Goal: Information Seeking & Learning: Check status

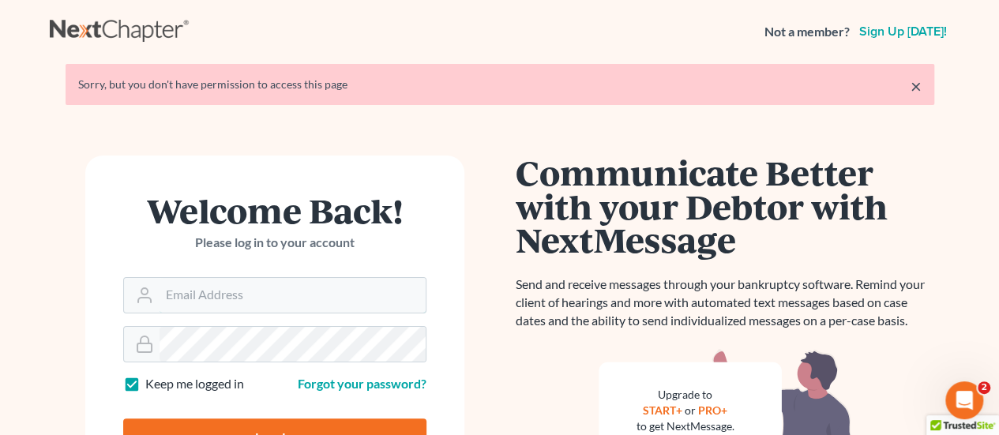
type input "[EMAIL_ADDRESS][DOMAIN_NAME]"
click at [277, 424] on input "Log In" at bounding box center [274, 437] width 303 height 39
type input "Thinking..."
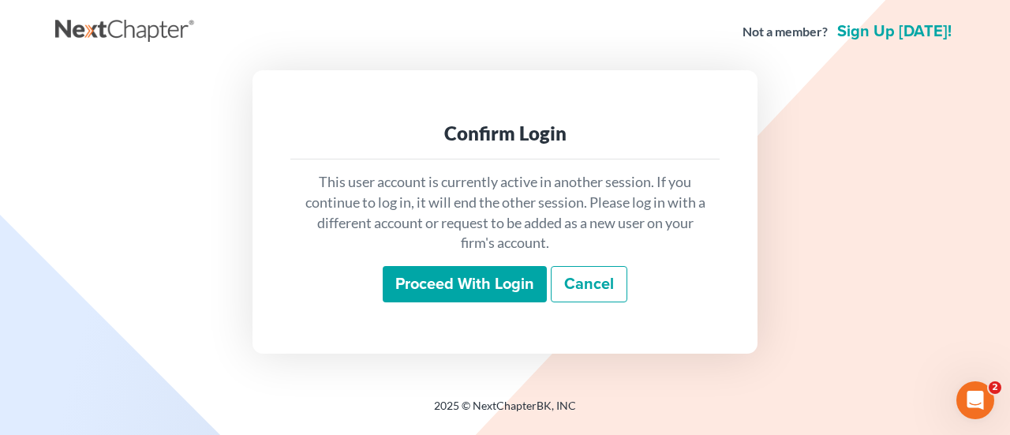
click at [463, 287] on input "Proceed with login" at bounding box center [465, 284] width 164 height 36
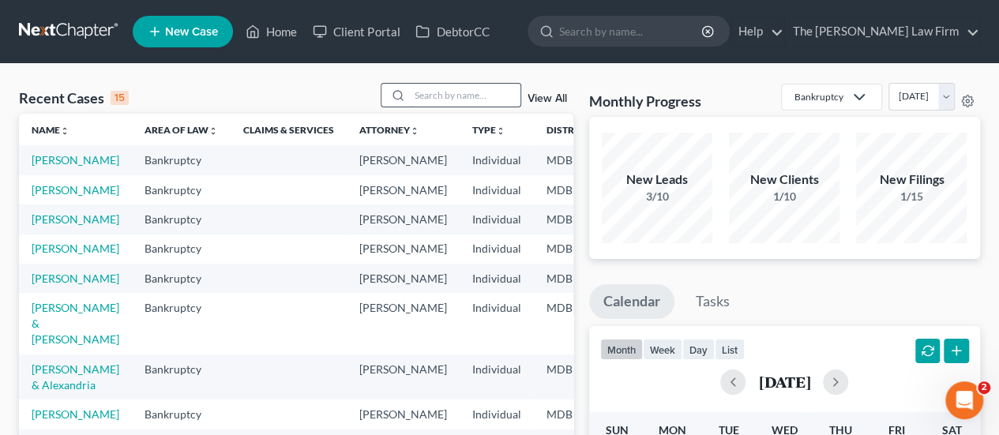
click at [456, 94] on input "search" at bounding box center [465, 95] width 111 height 23
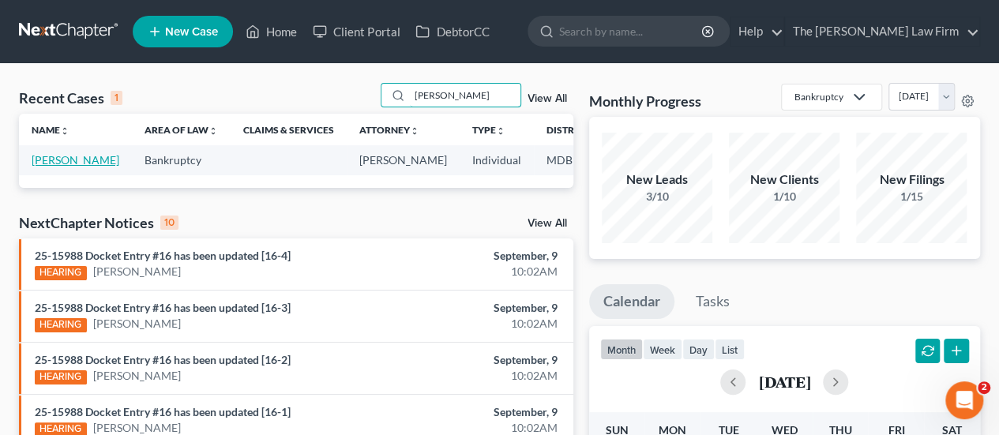
type input "[PERSON_NAME]"
click at [47, 165] on link "[PERSON_NAME]" at bounding box center [76, 159] width 88 height 13
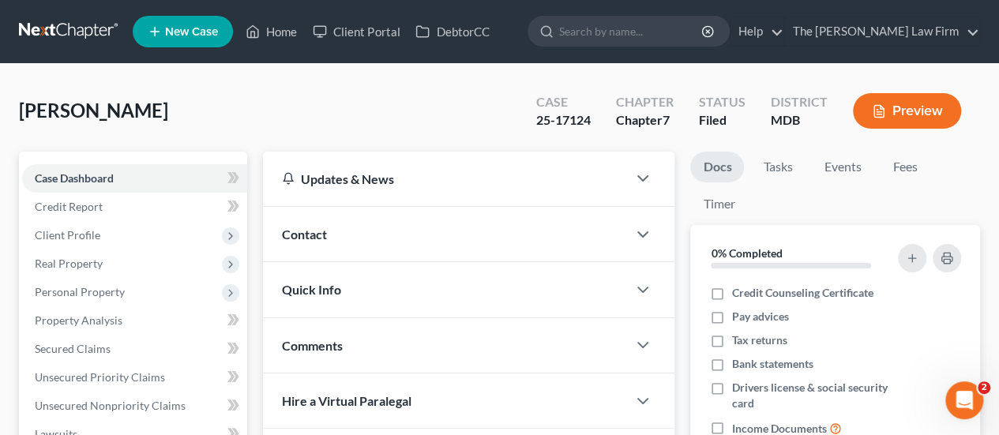
scroll to position [316, 0]
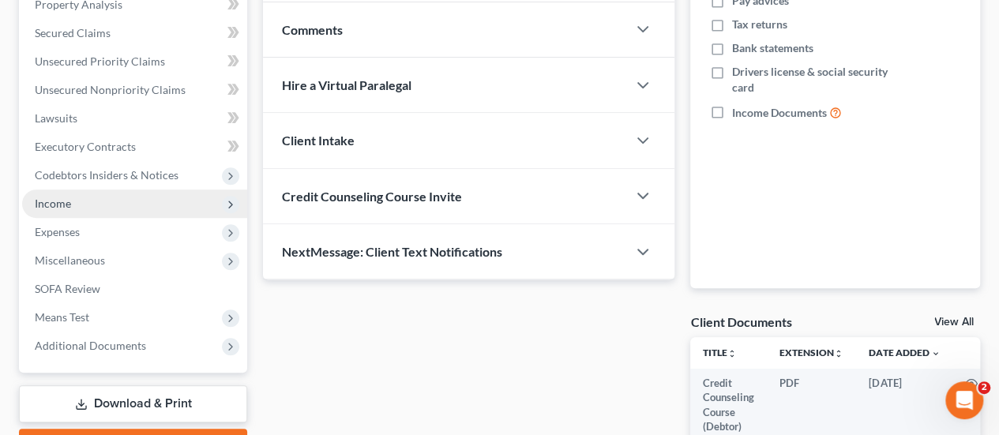
click at [58, 205] on span "Income" at bounding box center [53, 203] width 36 height 13
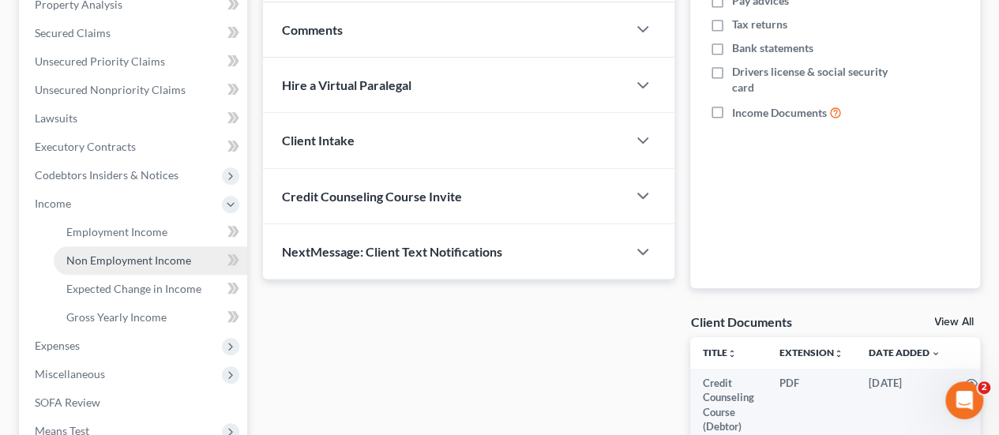
click at [90, 264] on span "Non Employment Income" at bounding box center [128, 259] width 125 height 13
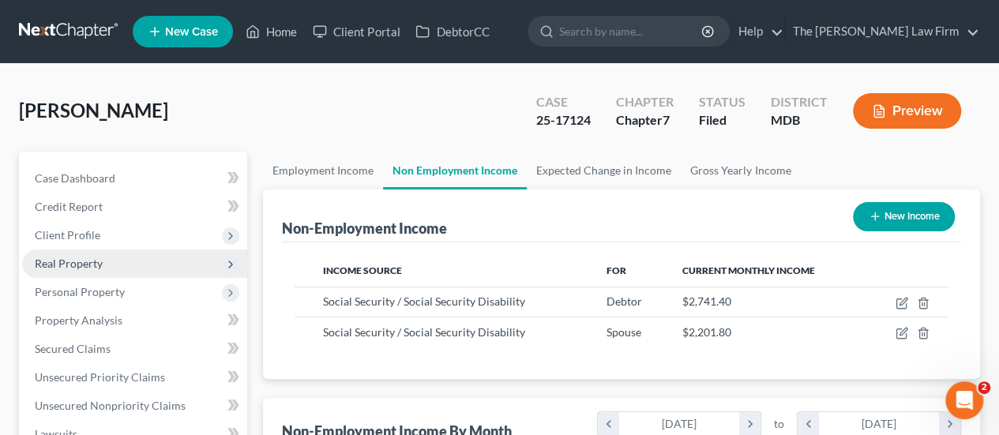
scroll to position [79, 0]
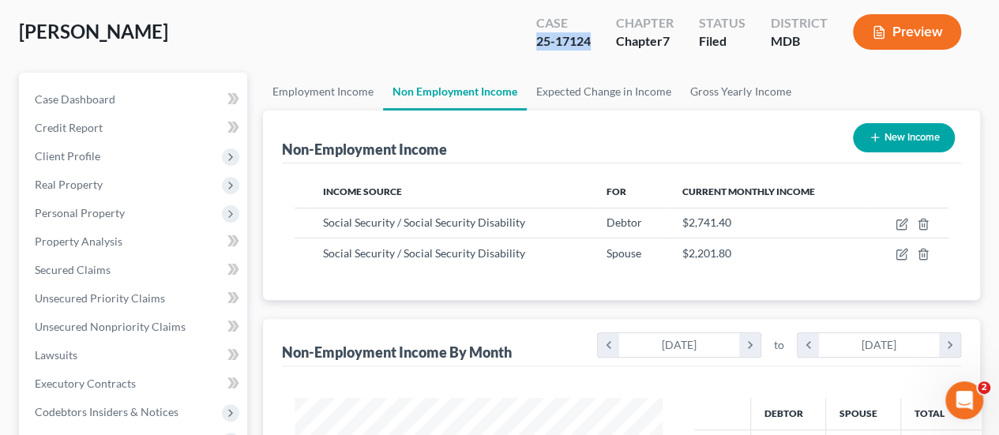
drag, startPoint x: 600, startPoint y: 43, endPoint x: 542, endPoint y: 43, distance: 57.6
click at [540, 44] on div "Case 25-17124" at bounding box center [563, 33] width 80 height 47
copy div "5-17124"
click at [81, 157] on span "Client Profile" at bounding box center [68, 155] width 66 height 13
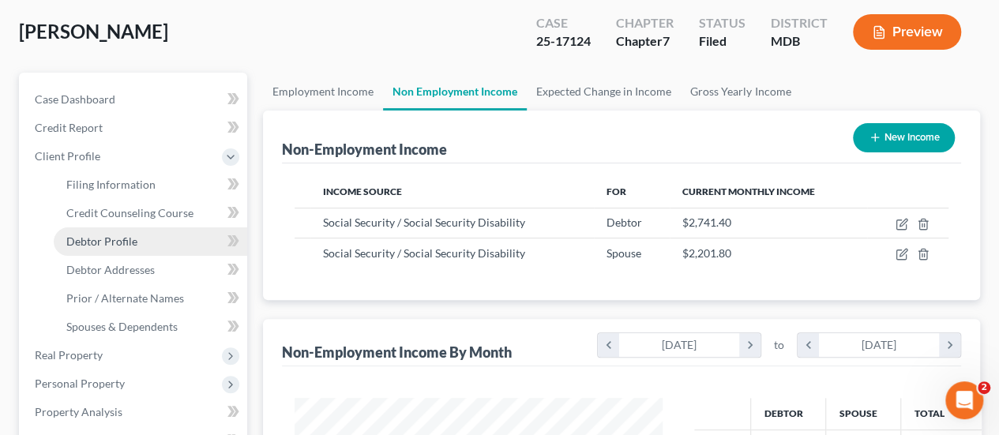
click at [101, 242] on span "Debtor Profile" at bounding box center [101, 240] width 71 height 13
select select "1"
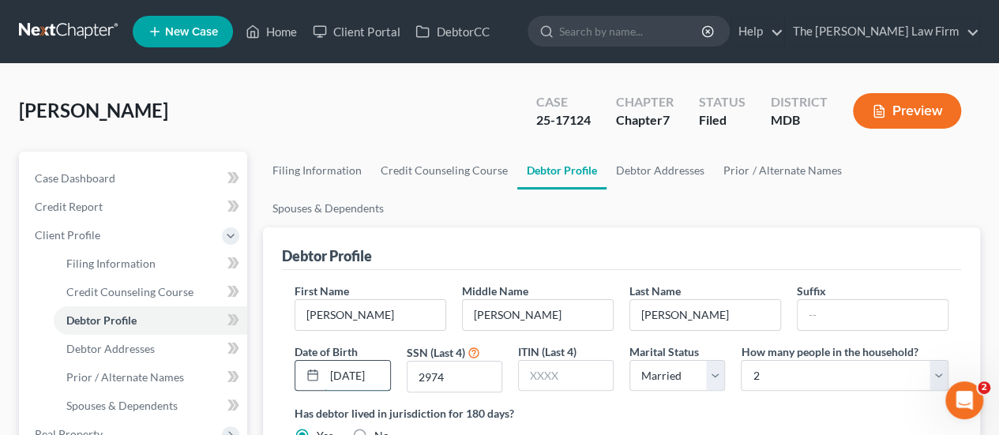
click at [361, 361] on input "03/10/1957" at bounding box center [356, 376] width 65 height 30
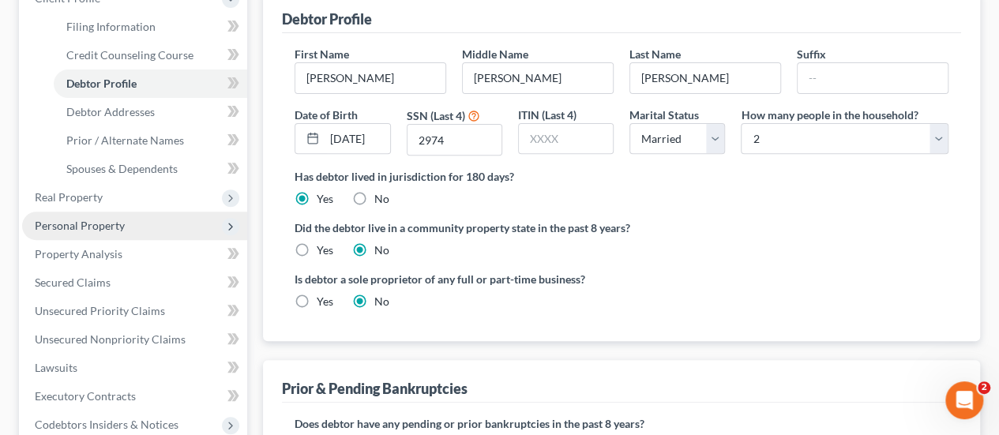
click at [95, 229] on span "Personal Property" at bounding box center [80, 225] width 90 height 13
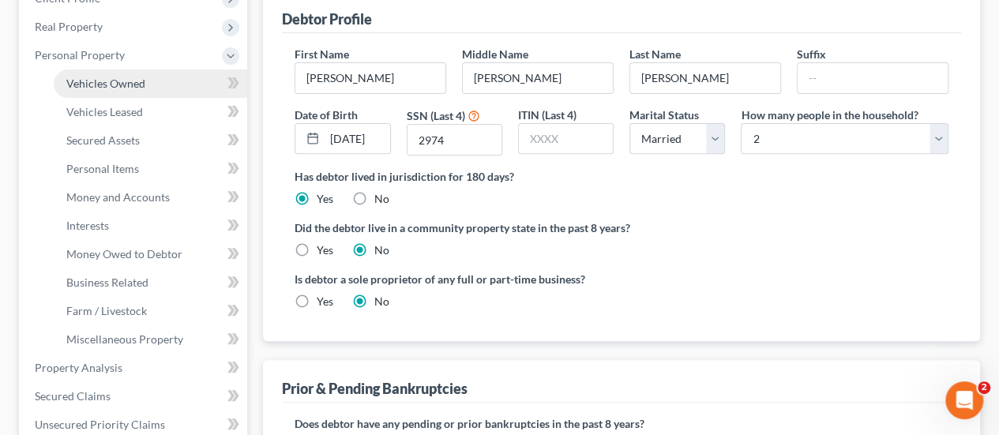
click at [107, 86] on span "Vehicles Owned" at bounding box center [105, 83] width 79 height 13
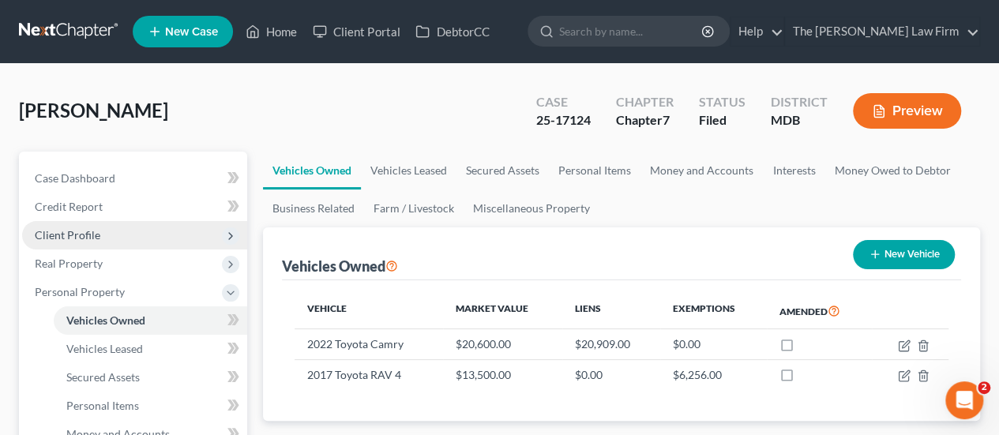
click at [61, 231] on span "Client Profile" at bounding box center [68, 234] width 66 height 13
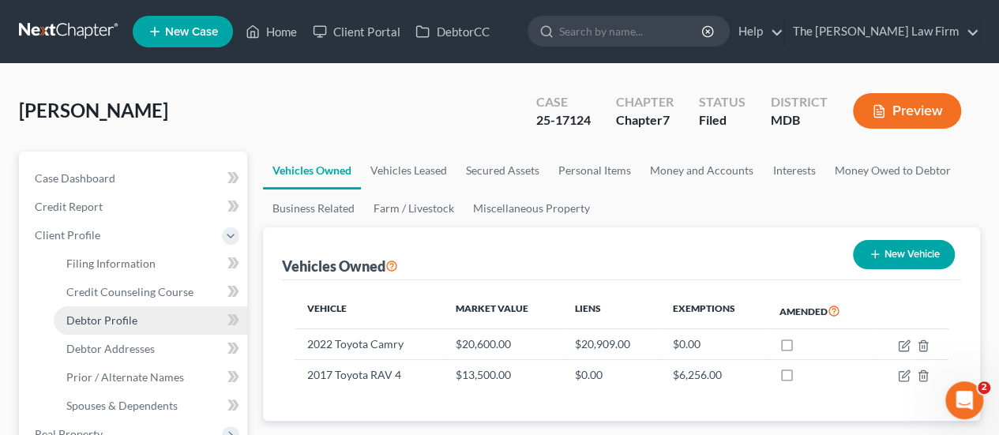
click at [88, 322] on span "Debtor Profile" at bounding box center [101, 319] width 71 height 13
select select "1"
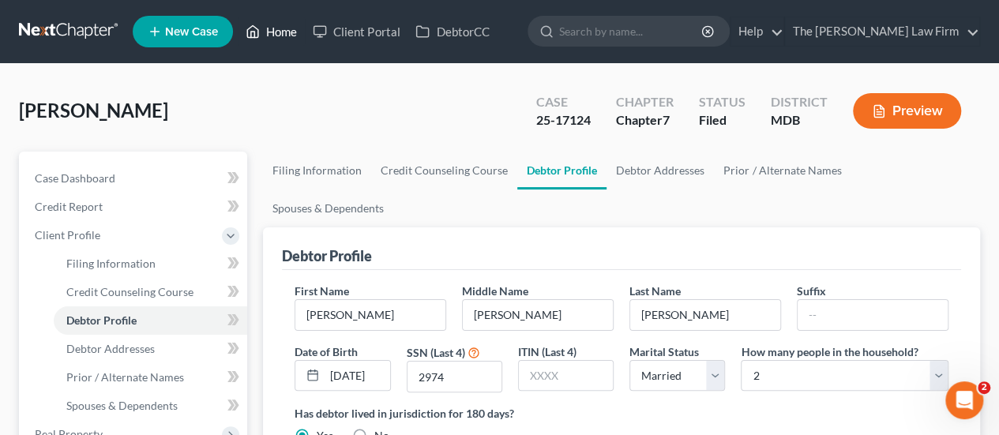
click at [280, 31] on link "Home" at bounding box center [271, 31] width 67 height 28
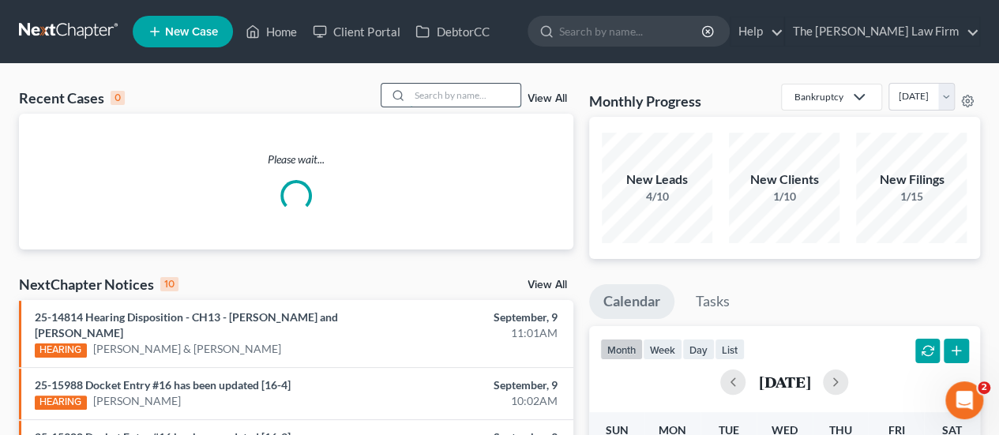
click at [433, 95] on input "search" at bounding box center [465, 95] width 111 height 23
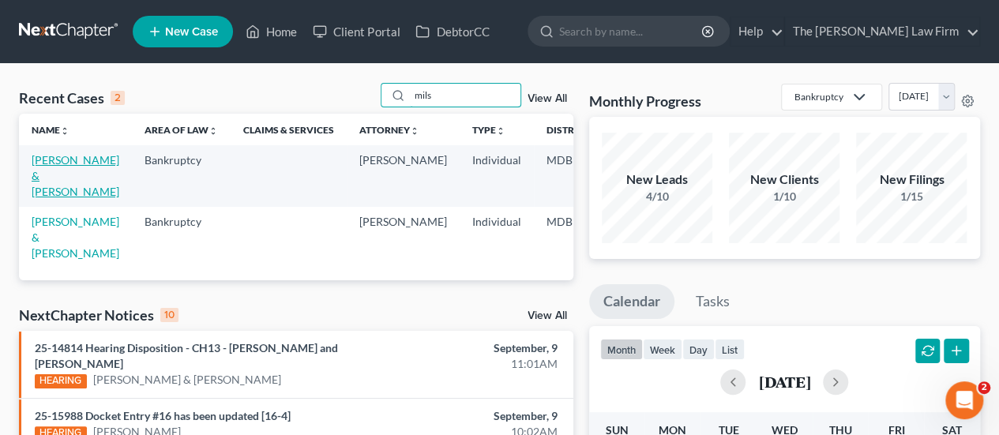
type input "mils"
click at [55, 161] on link "Milsted, Brian & Dawn" at bounding box center [76, 175] width 88 height 45
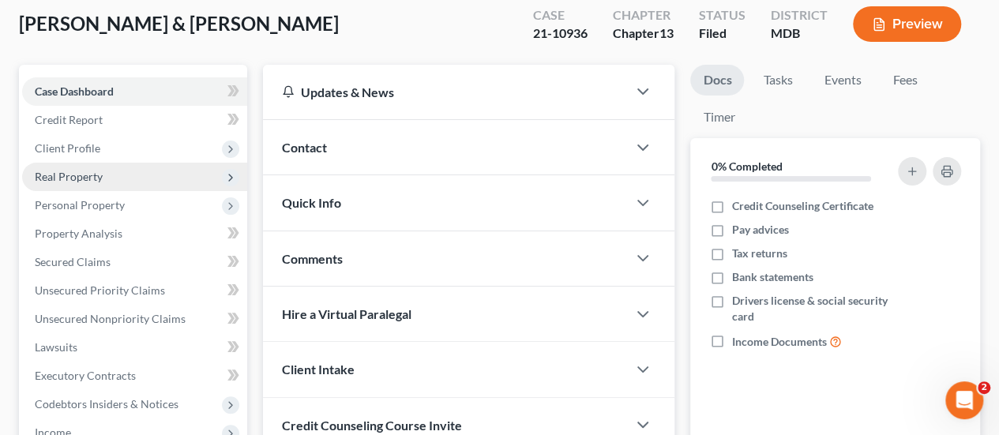
scroll to position [158, 0]
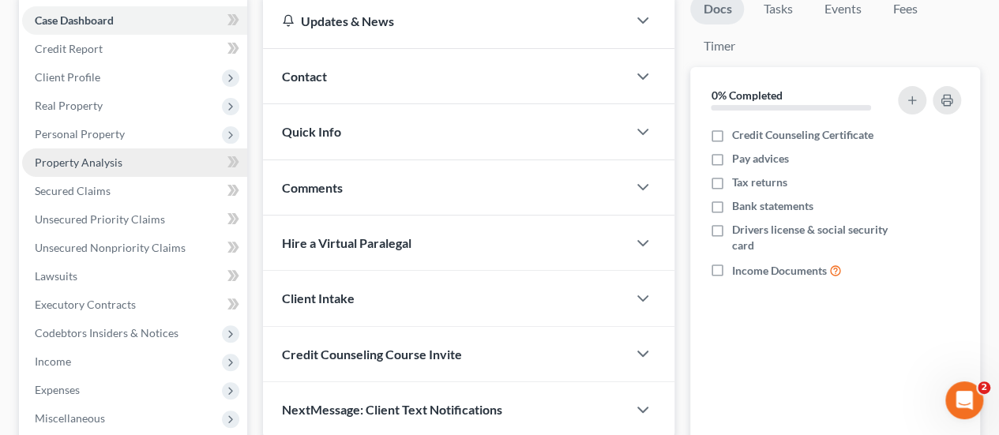
click at [88, 163] on span "Property Analysis" at bounding box center [79, 162] width 88 height 13
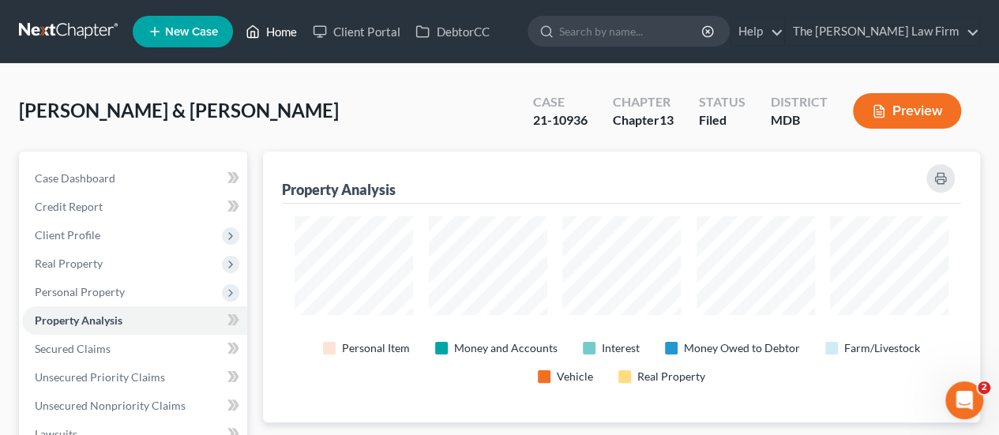
click at [278, 36] on link "Home" at bounding box center [271, 31] width 67 height 28
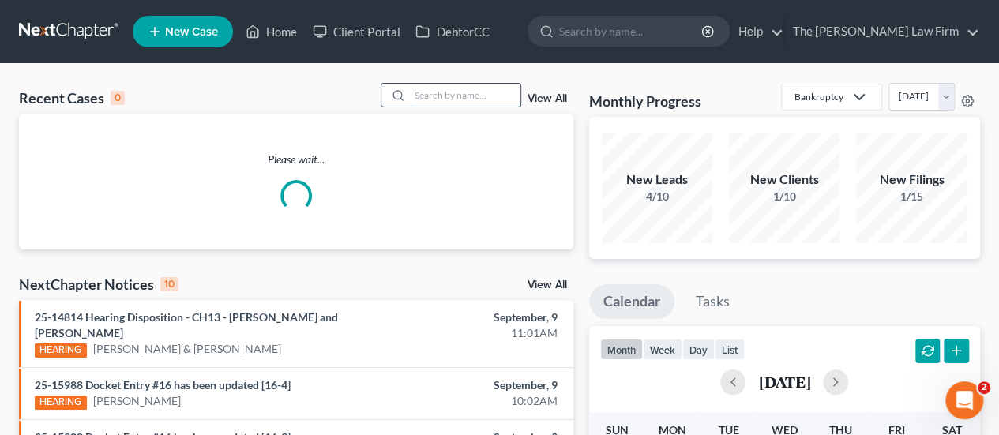
click at [464, 103] on input "search" at bounding box center [465, 95] width 111 height 23
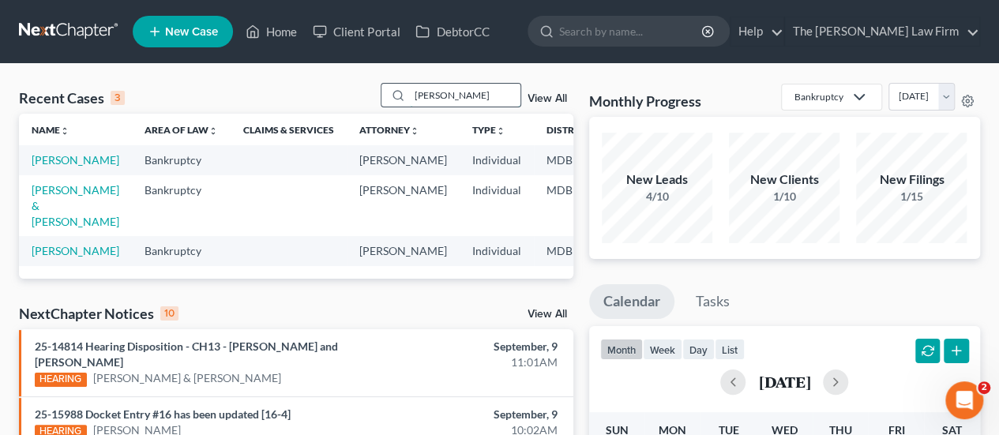
click at [433, 88] on input "ashley" at bounding box center [465, 95] width 111 height 23
click at [432, 92] on input "ashley" at bounding box center [465, 95] width 111 height 23
type input "ashby"
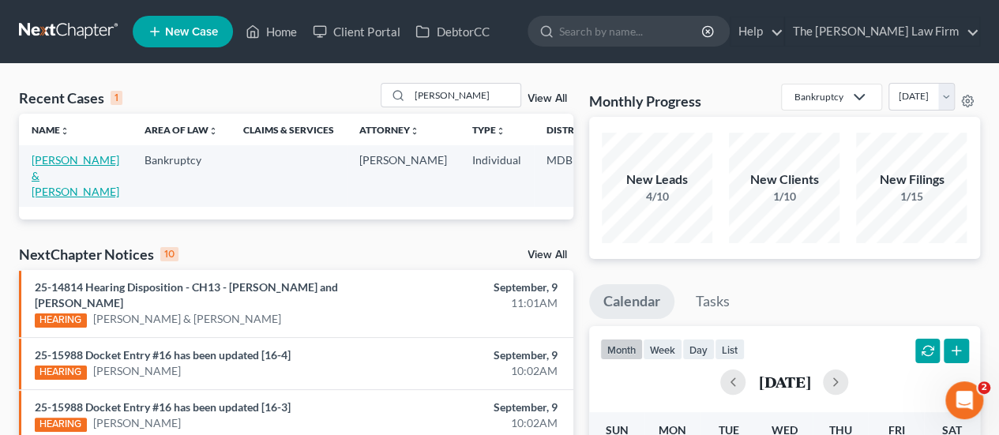
click at [54, 163] on link "Ashby, Shannon & Jeffrey" at bounding box center [76, 175] width 88 height 45
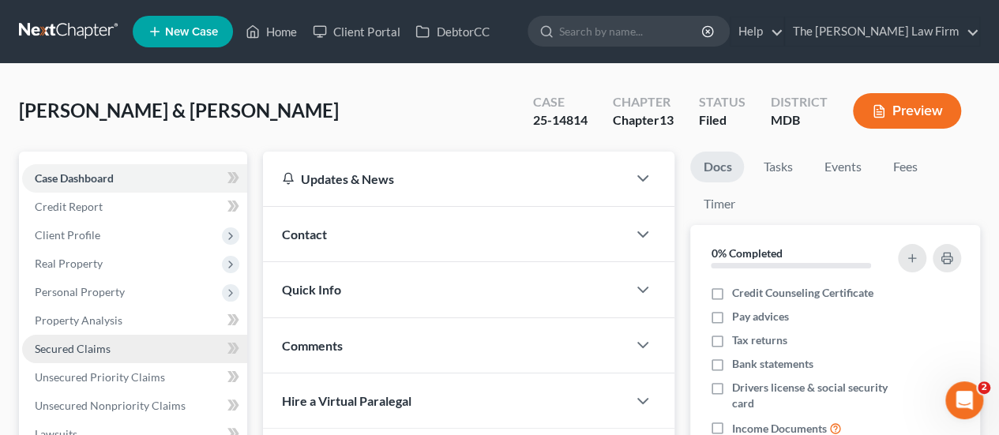
click at [90, 347] on span "Secured Claims" at bounding box center [73, 348] width 76 height 13
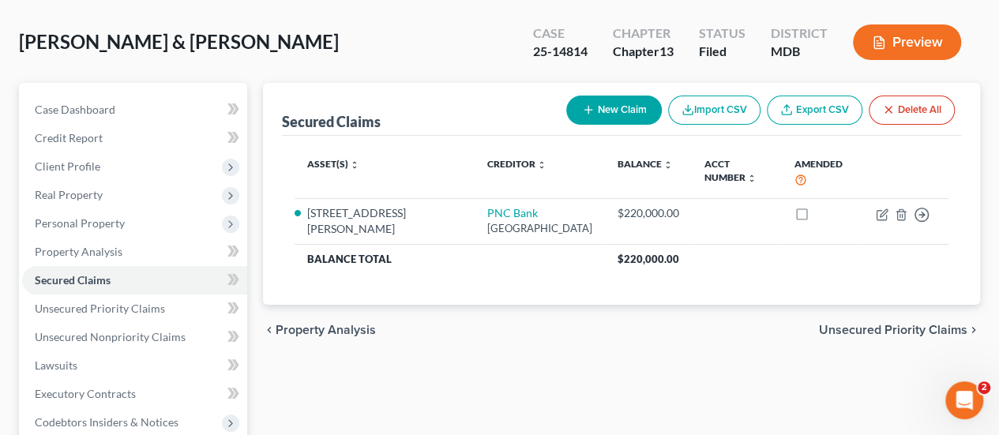
scroll to position [237, 0]
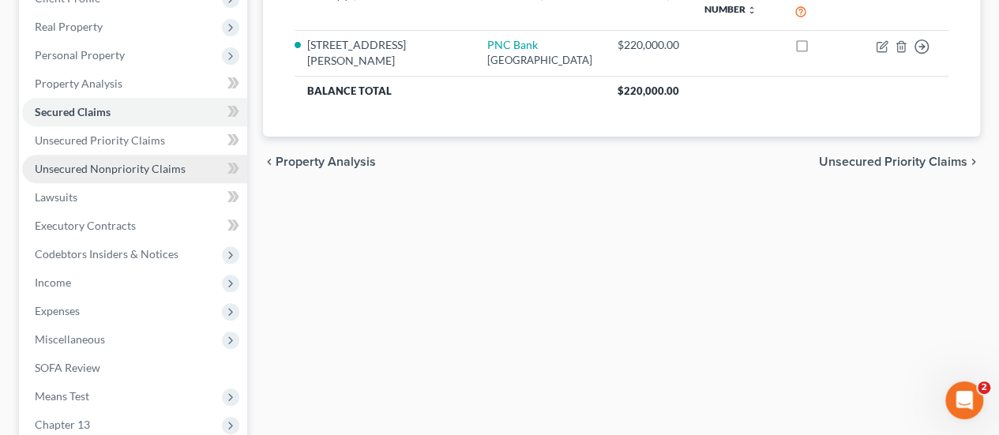
click at [111, 170] on span "Unsecured Nonpriority Claims" at bounding box center [110, 168] width 151 height 13
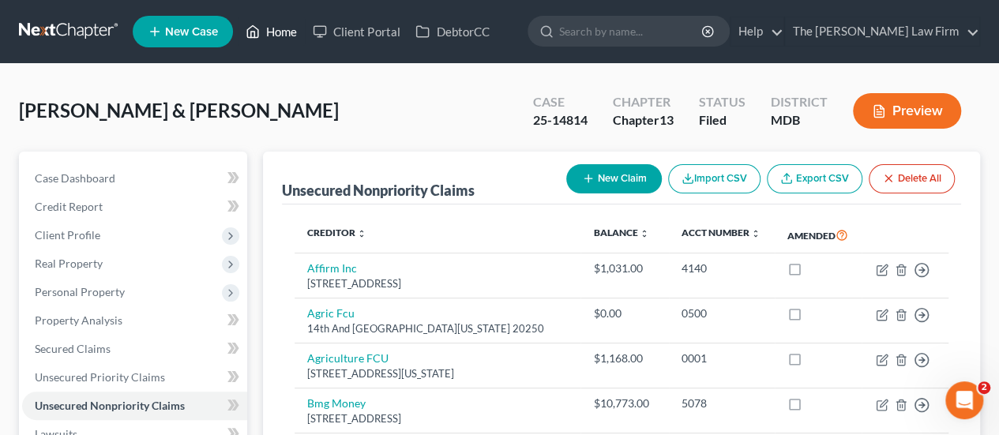
drag, startPoint x: 278, startPoint y: 37, endPoint x: 328, endPoint y: 86, distance: 69.8
click at [278, 37] on link "Home" at bounding box center [271, 31] width 67 height 28
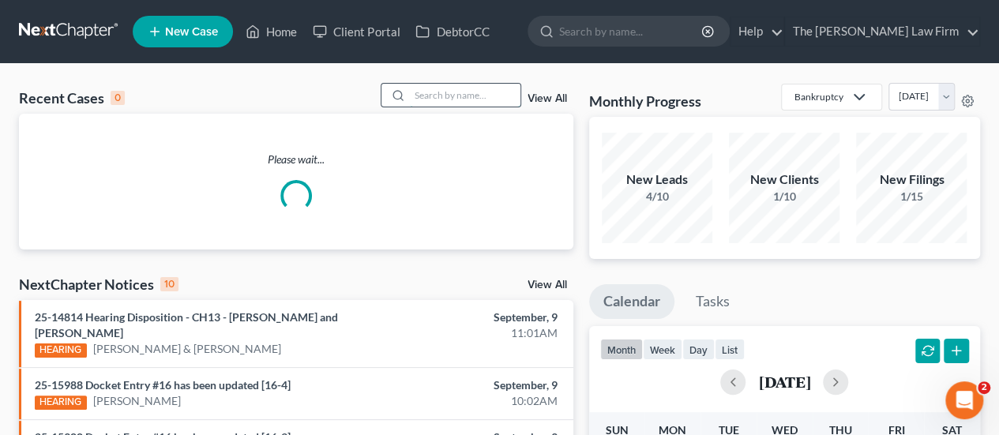
click at [456, 99] on input "search" at bounding box center [465, 95] width 111 height 23
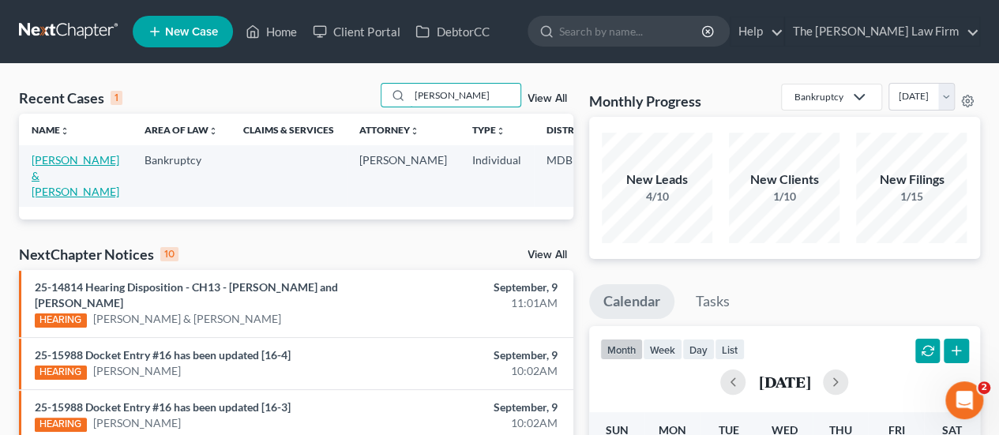
type input "delancy"
click at [51, 163] on link "Delancy, Jessica & Bryan" at bounding box center [76, 175] width 88 height 45
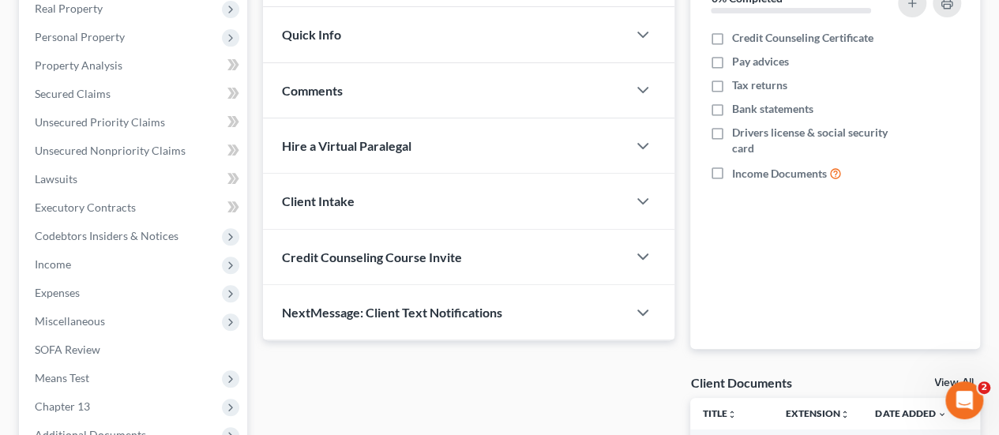
scroll to position [474, 0]
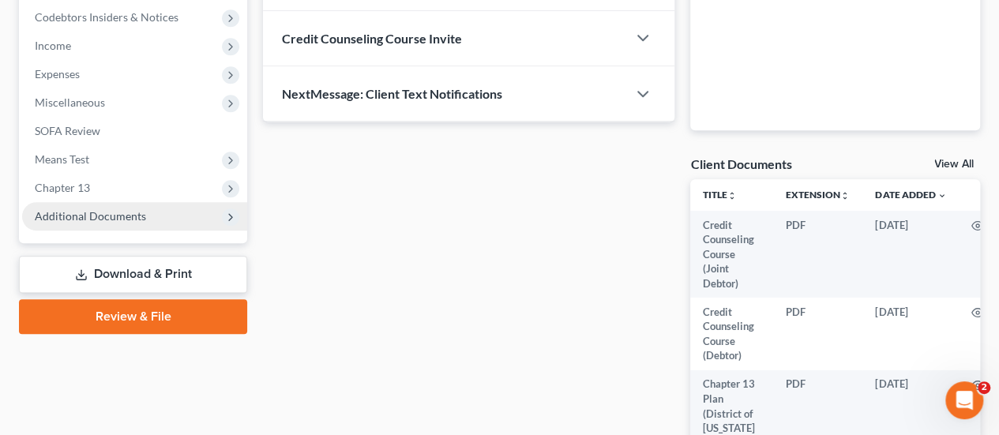
click at [109, 209] on span "Additional Documents" at bounding box center [90, 215] width 111 height 13
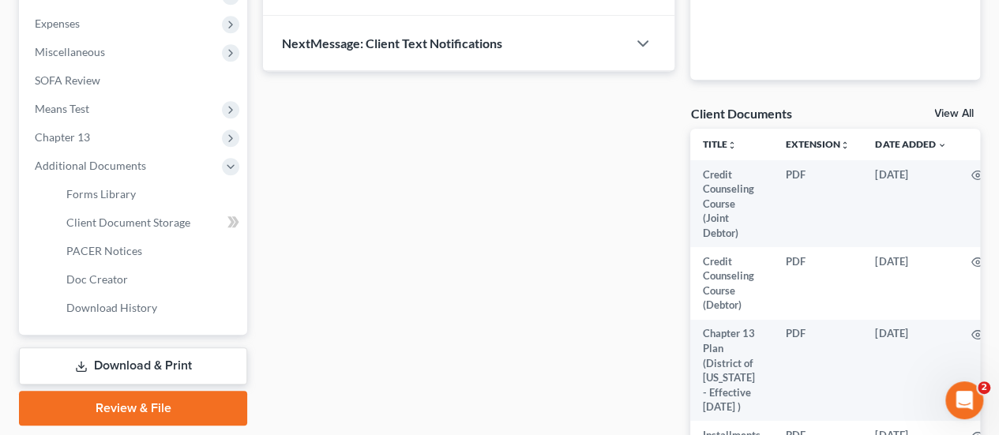
scroll to position [617, 0]
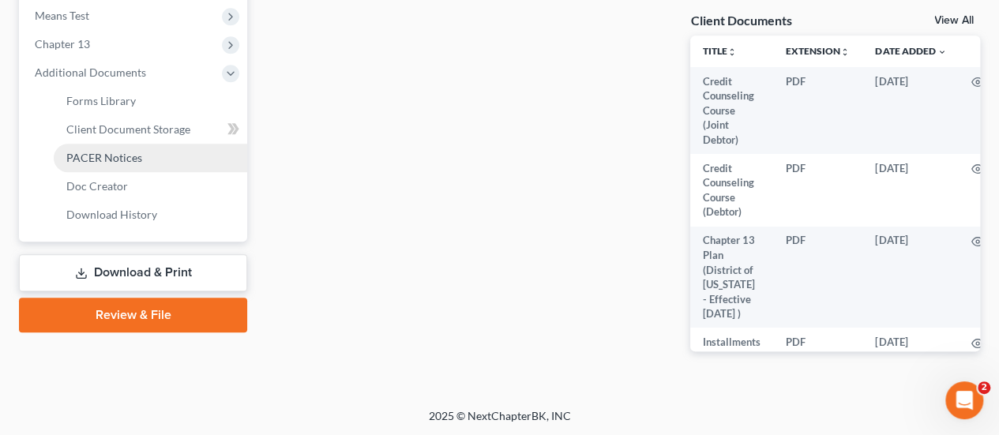
click at [114, 156] on span "PACER Notices" at bounding box center [104, 157] width 76 height 13
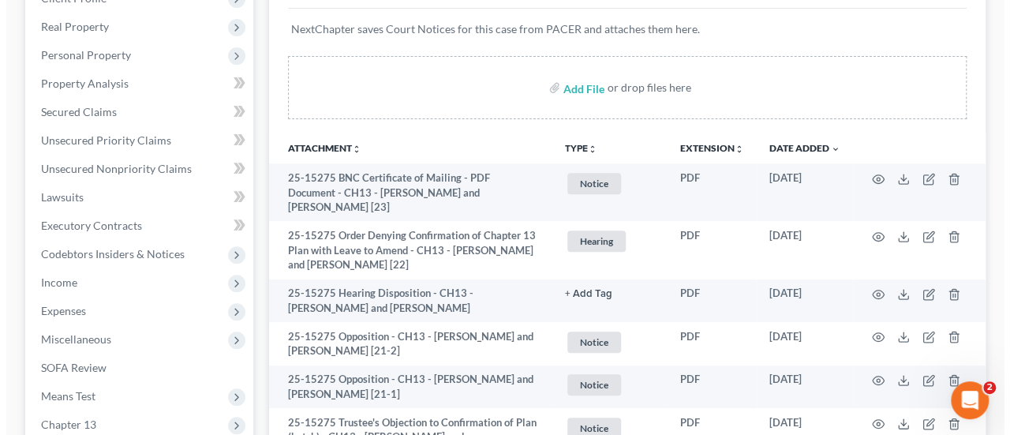
scroll to position [316, 0]
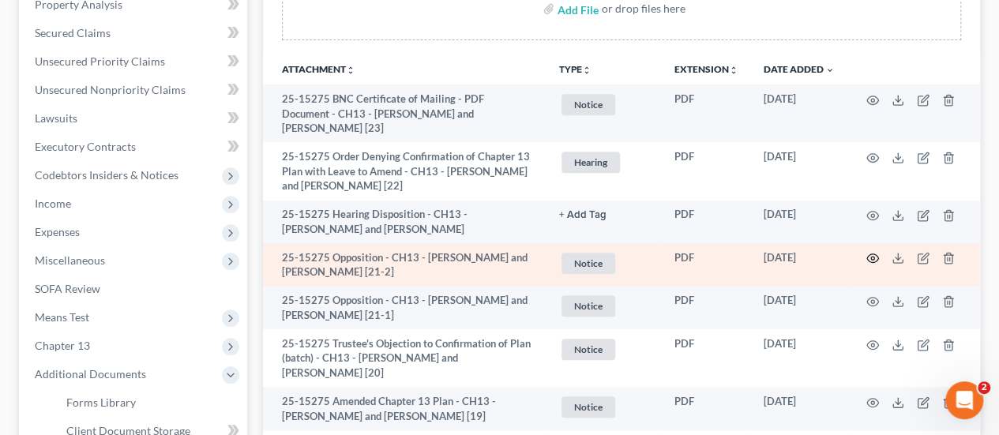
click at [872, 257] on circle "button" at bounding box center [872, 258] width 3 height 3
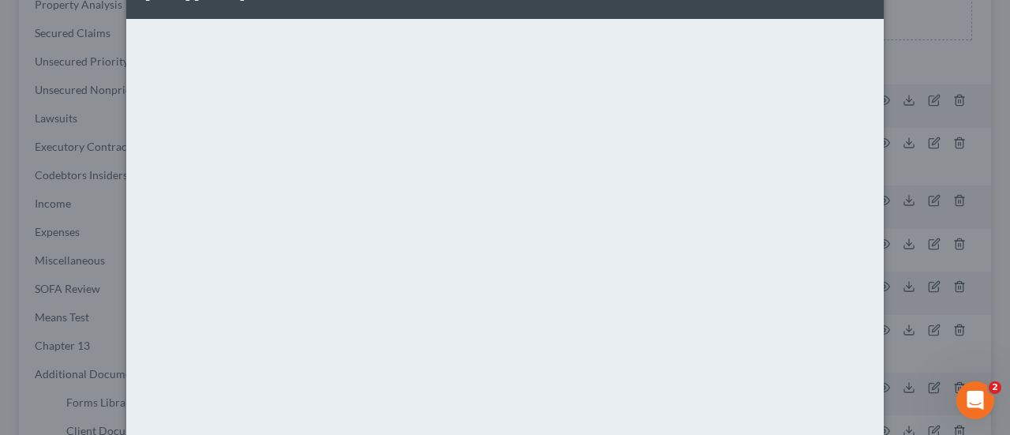
scroll to position [0, 0]
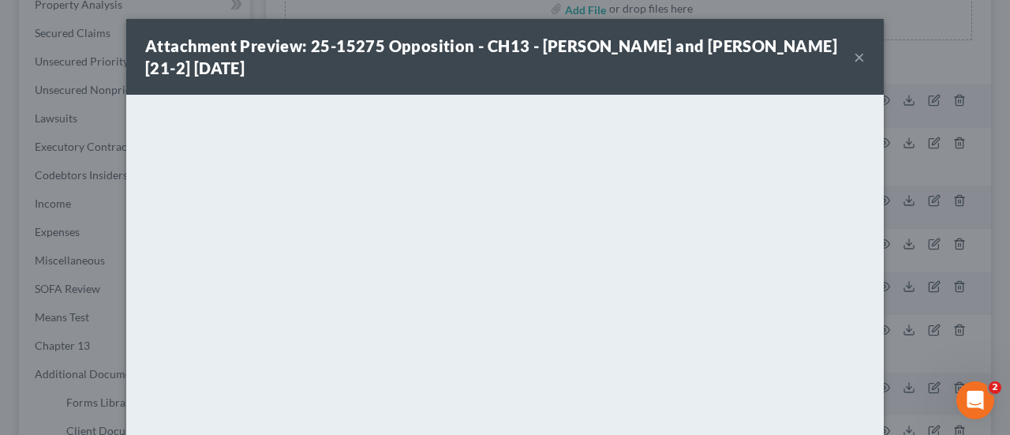
click at [845, 51] on div "Attachment Preview: 25-15275 Opposition - CH13 - Jessica Ashlei Delancy and Bry…" at bounding box center [499, 57] width 709 height 44
click at [857, 54] on button "×" at bounding box center [859, 56] width 11 height 19
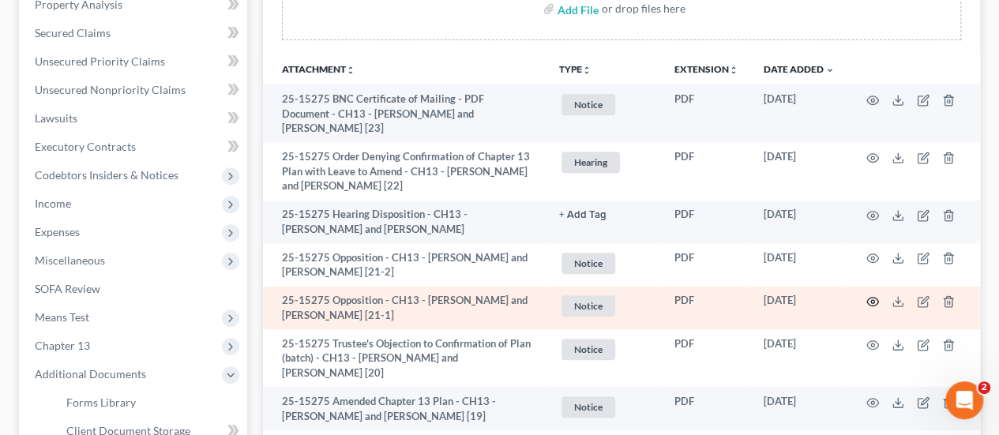
click at [874, 302] on icon "button" at bounding box center [872, 301] width 13 height 13
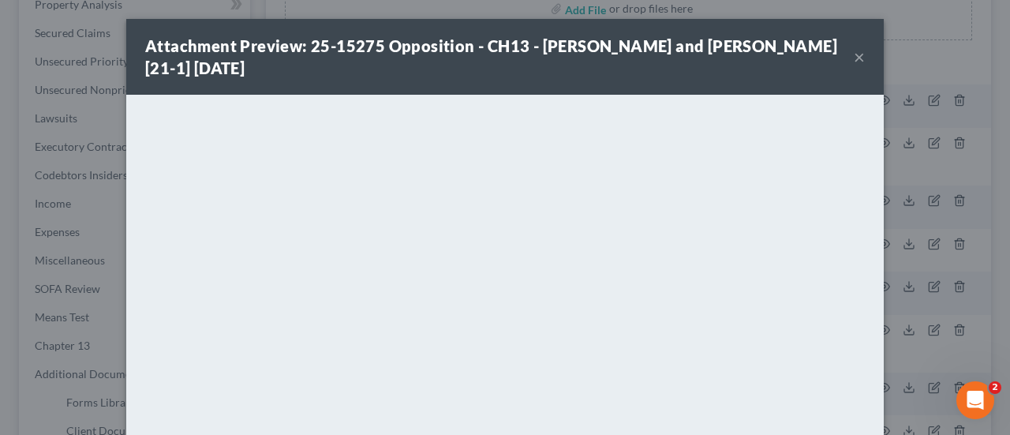
click at [856, 54] on button "×" at bounding box center [859, 56] width 11 height 19
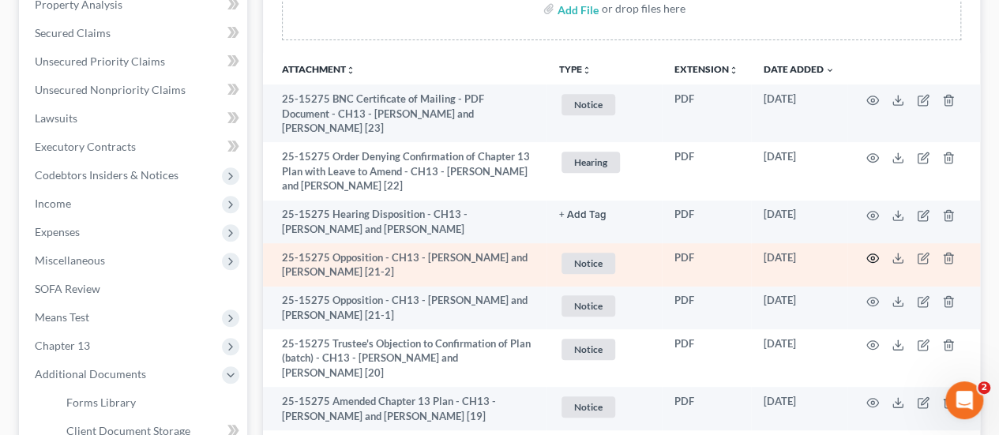
click at [874, 256] on icon "button" at bounding box center [872, 258] width 13 height 13
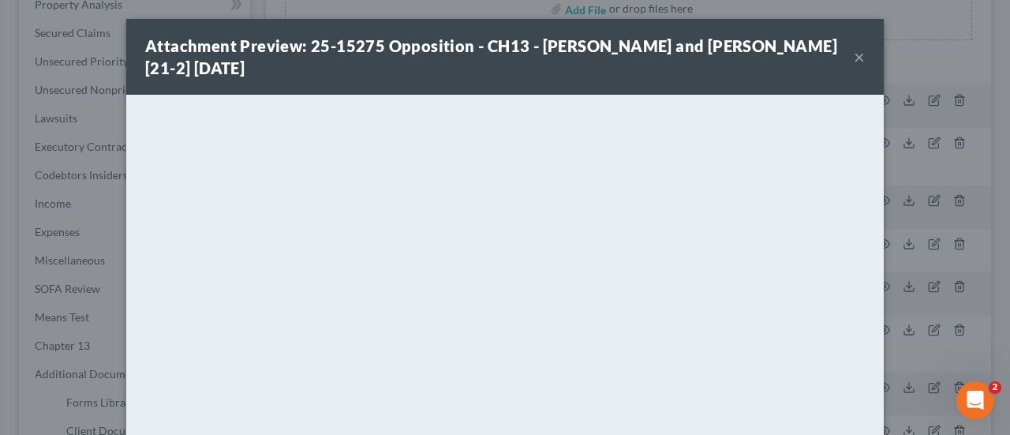
click at [854, 59] on button "×" at bounding box center [859, 56] width 11 height 19
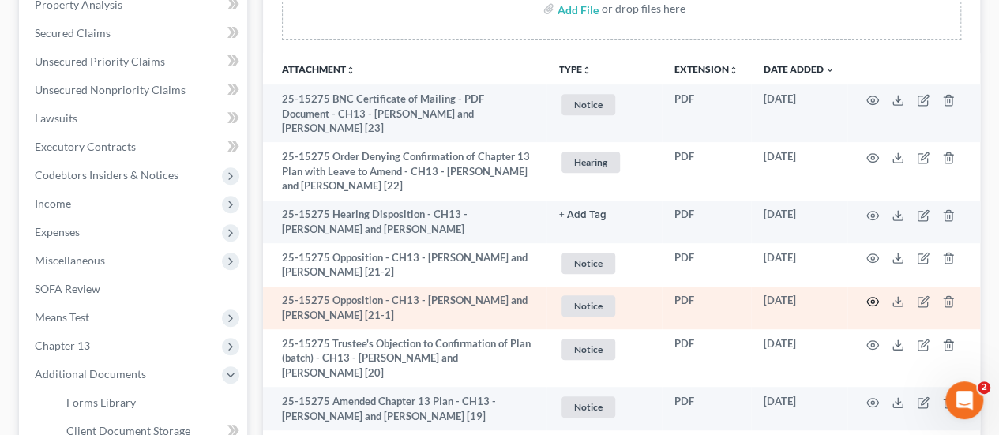
click at [875, 295] on icon "button" at bounding box center [872, 301] width 13 height 13
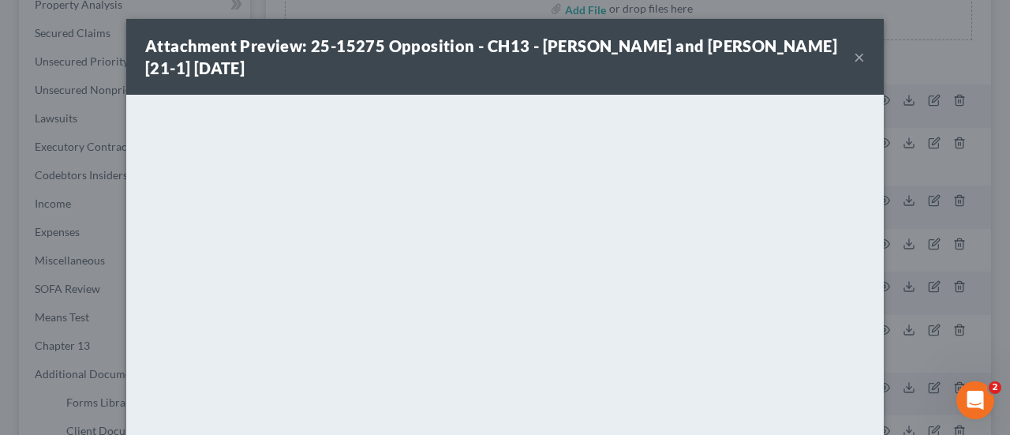
click at [854, 56] on button "×" at bounding box center [859, 56] width 11 height 19
